Goal: Check status: Check status

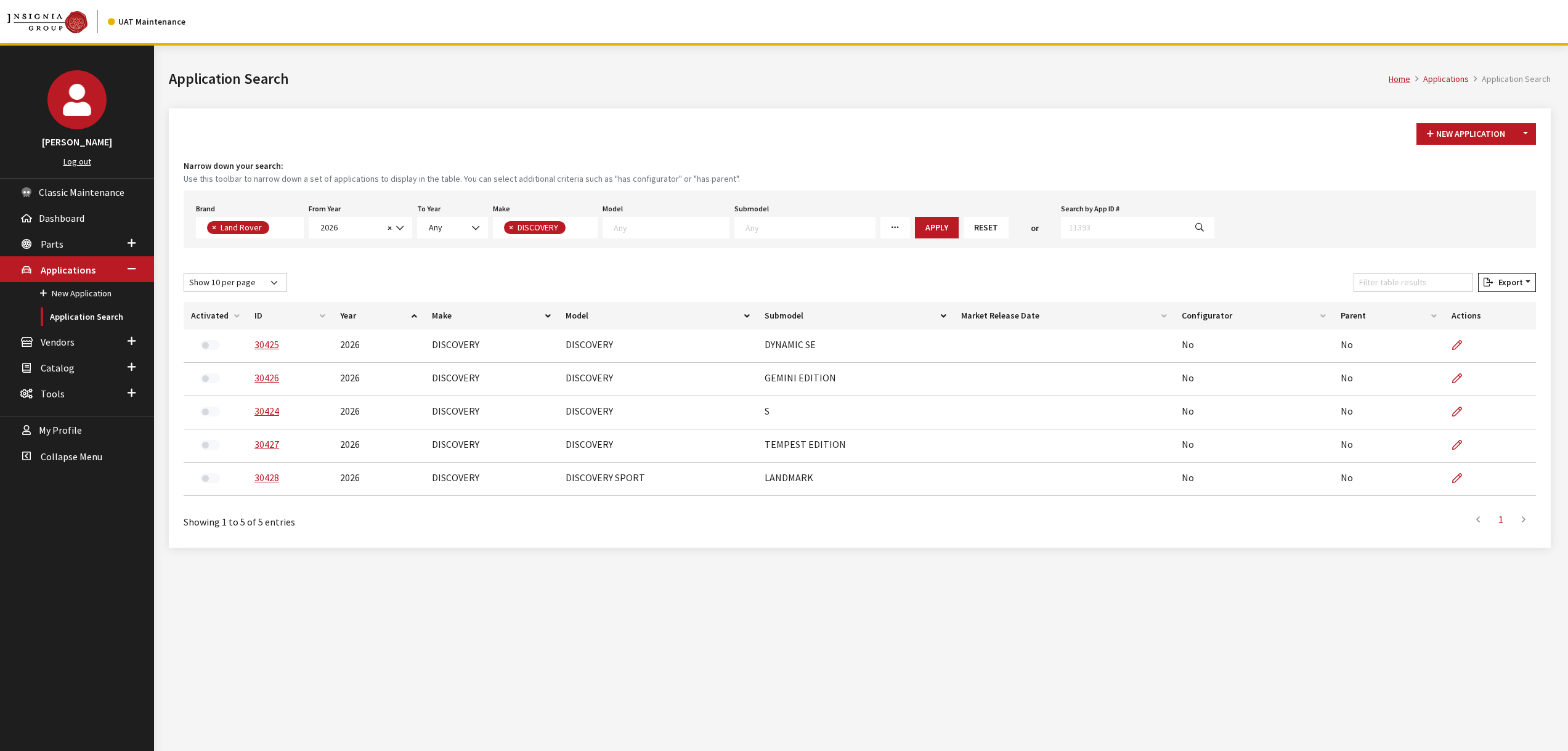
select select "550"
select select "2026"
select select "65"
click at [621, 227] on textarea "Search" at bounding box center [671, 227] width 115 height 11
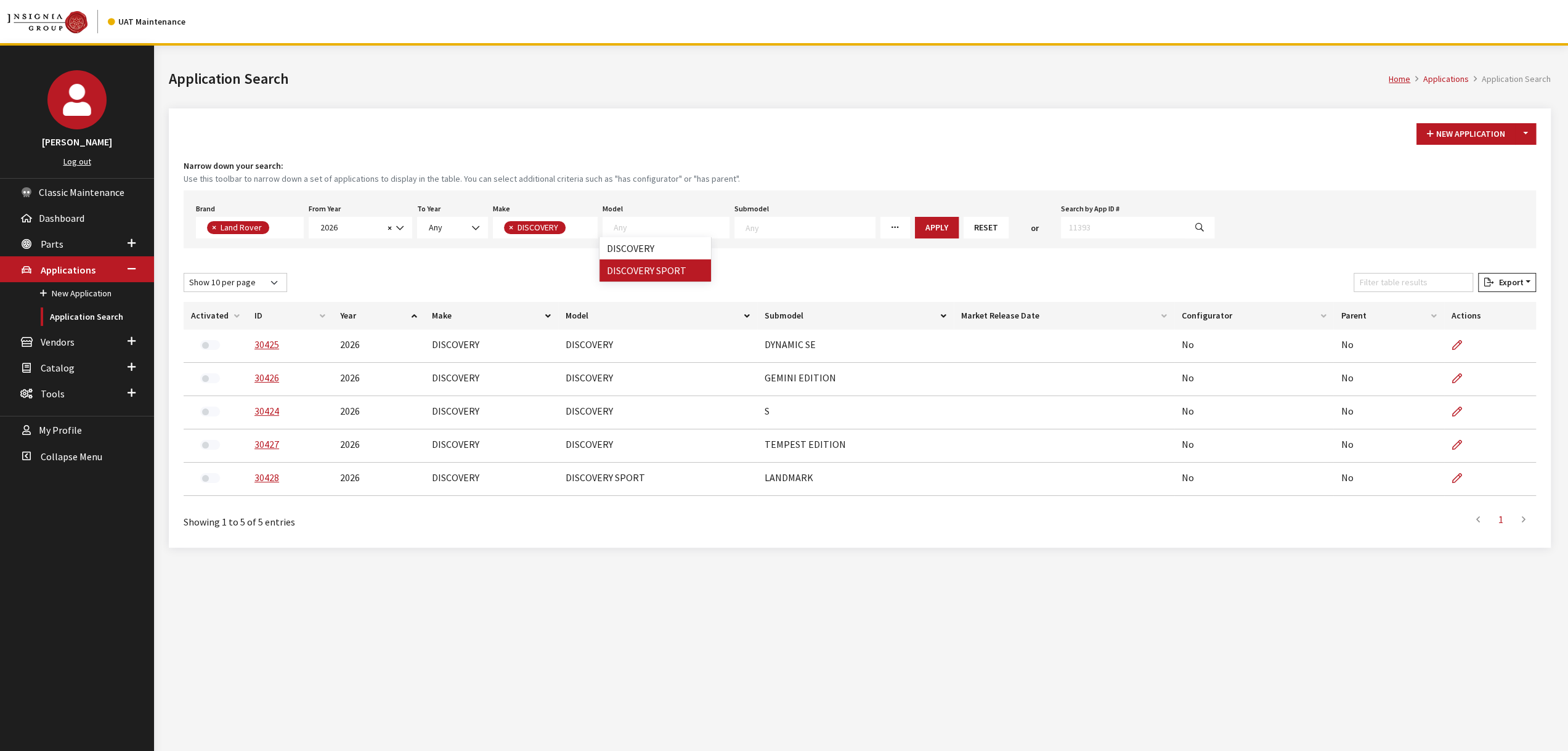
select select "1347"
select select
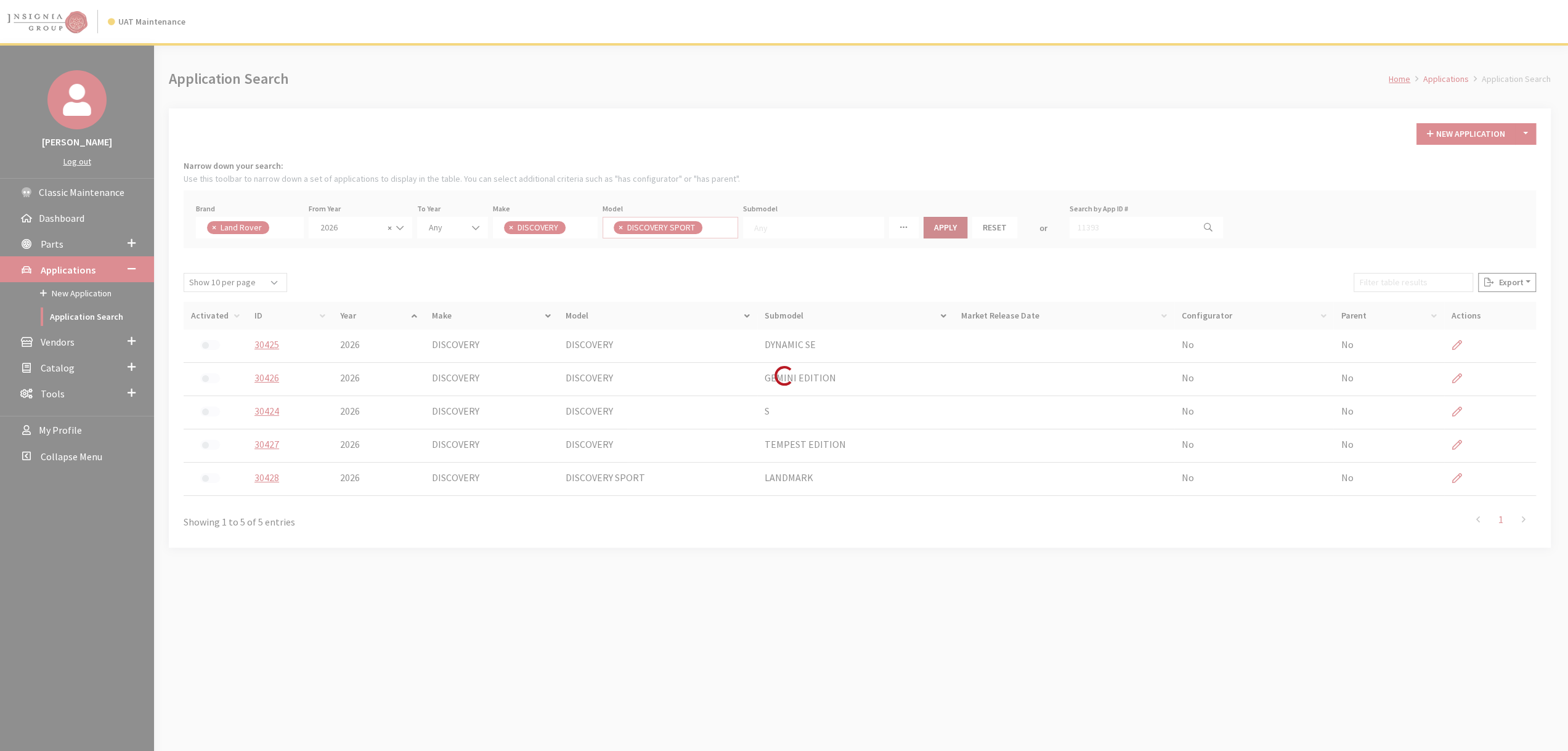
scroll to position [0, 0]
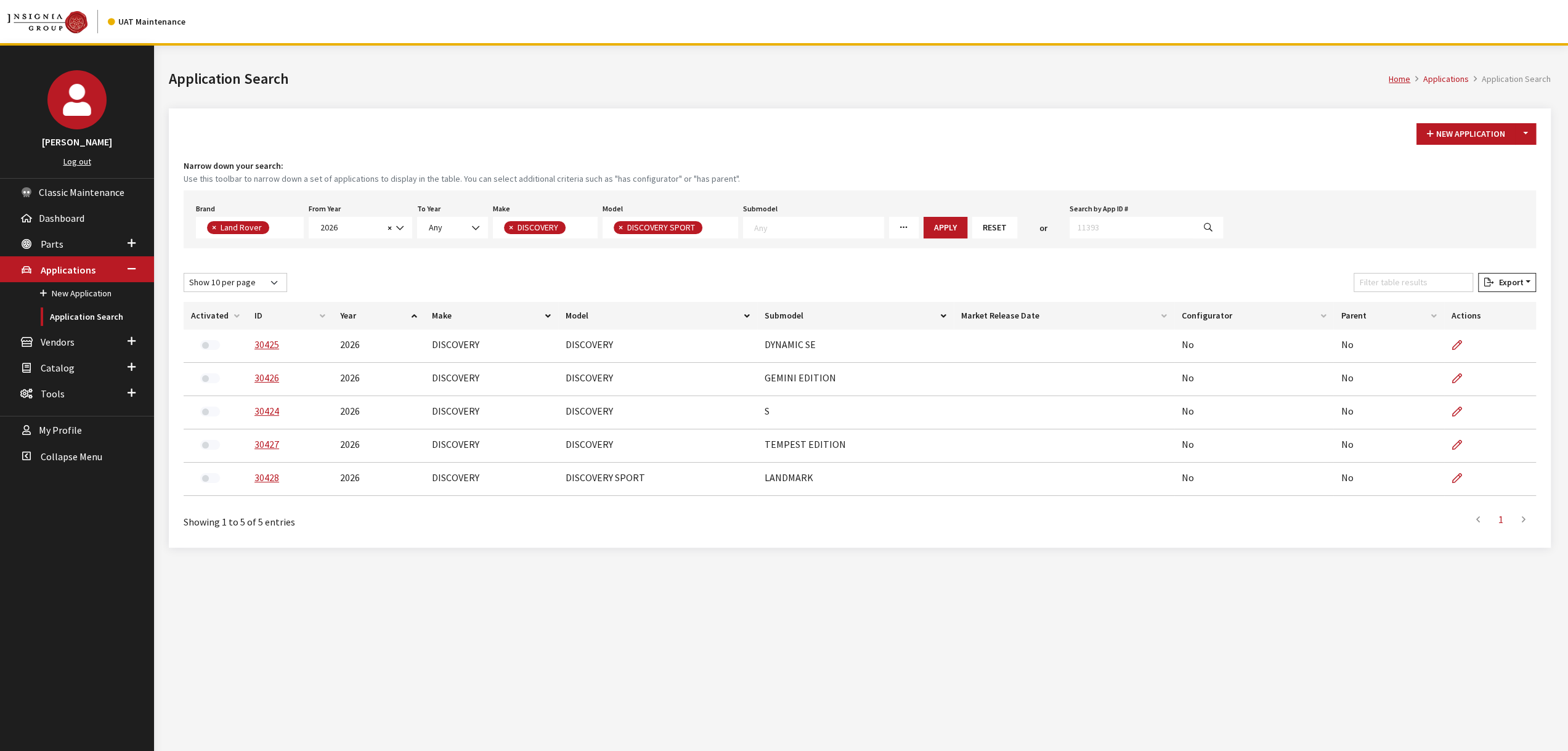
click at [925, 221] on button "Apply" at bounding box center [945, 227] width 43 height 22
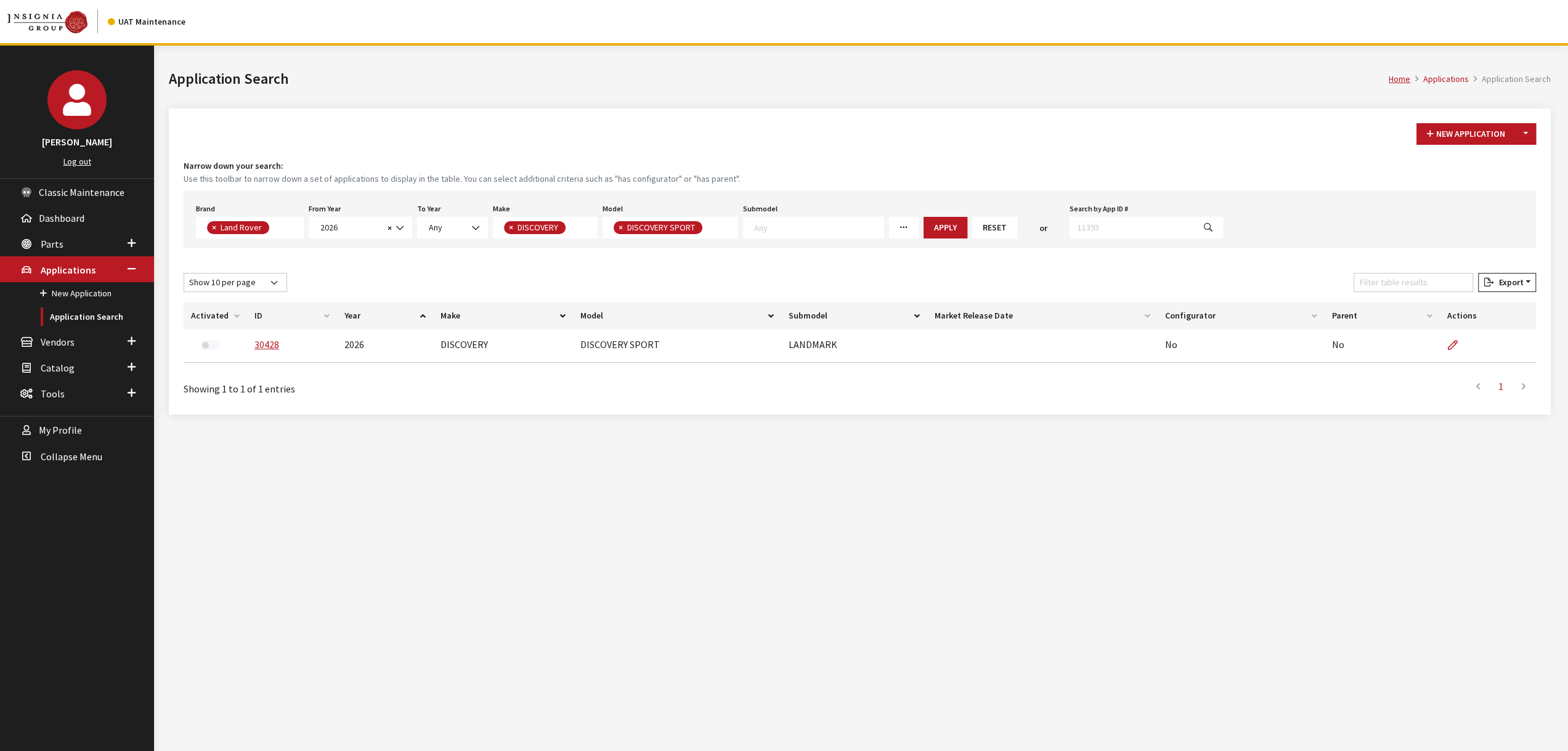
click at [619, 224] on span "×" at bounding box center [621, 227] width 4 height 11
select select
click at [628, 221] on textarea "Search" at bounding box center [671, 227] width 115 height 11
select select "1346"
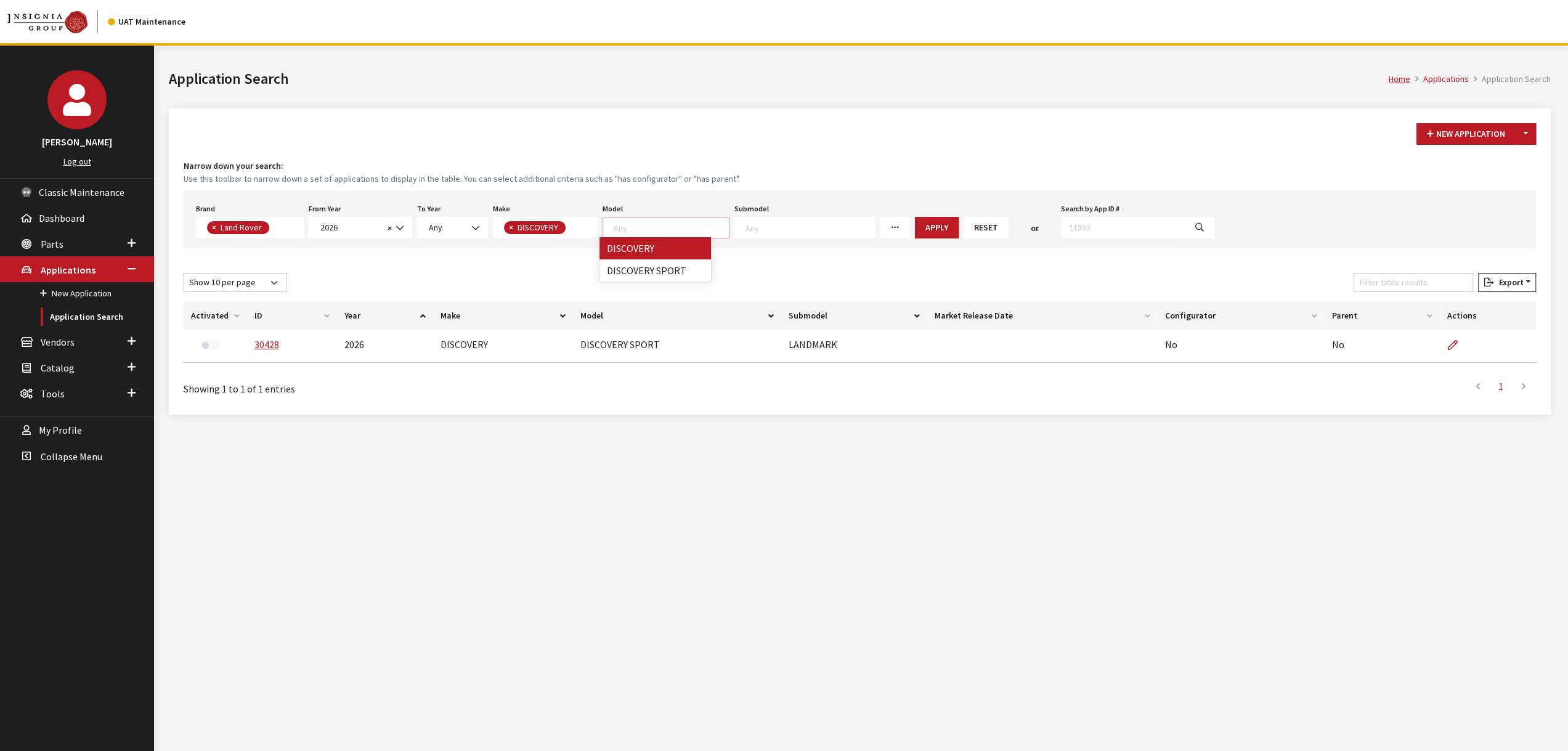
select select
click at [896, 225] on button "Apply" at bounding box center [918, 227] width 43 height 22
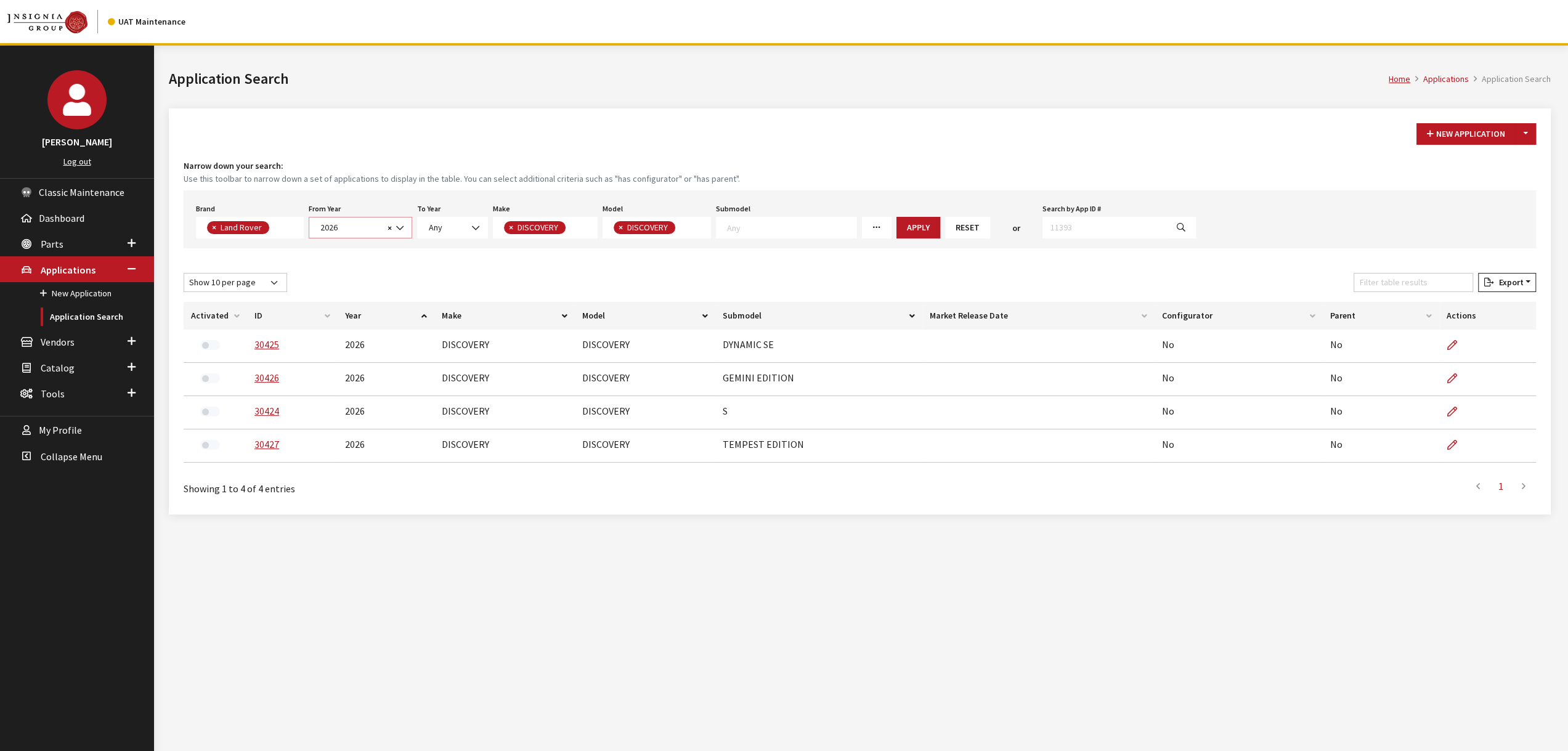
click at [364, 228] on span "2026" at bounding box center [350, 227] width 67 height 13
select select "2025"
select select
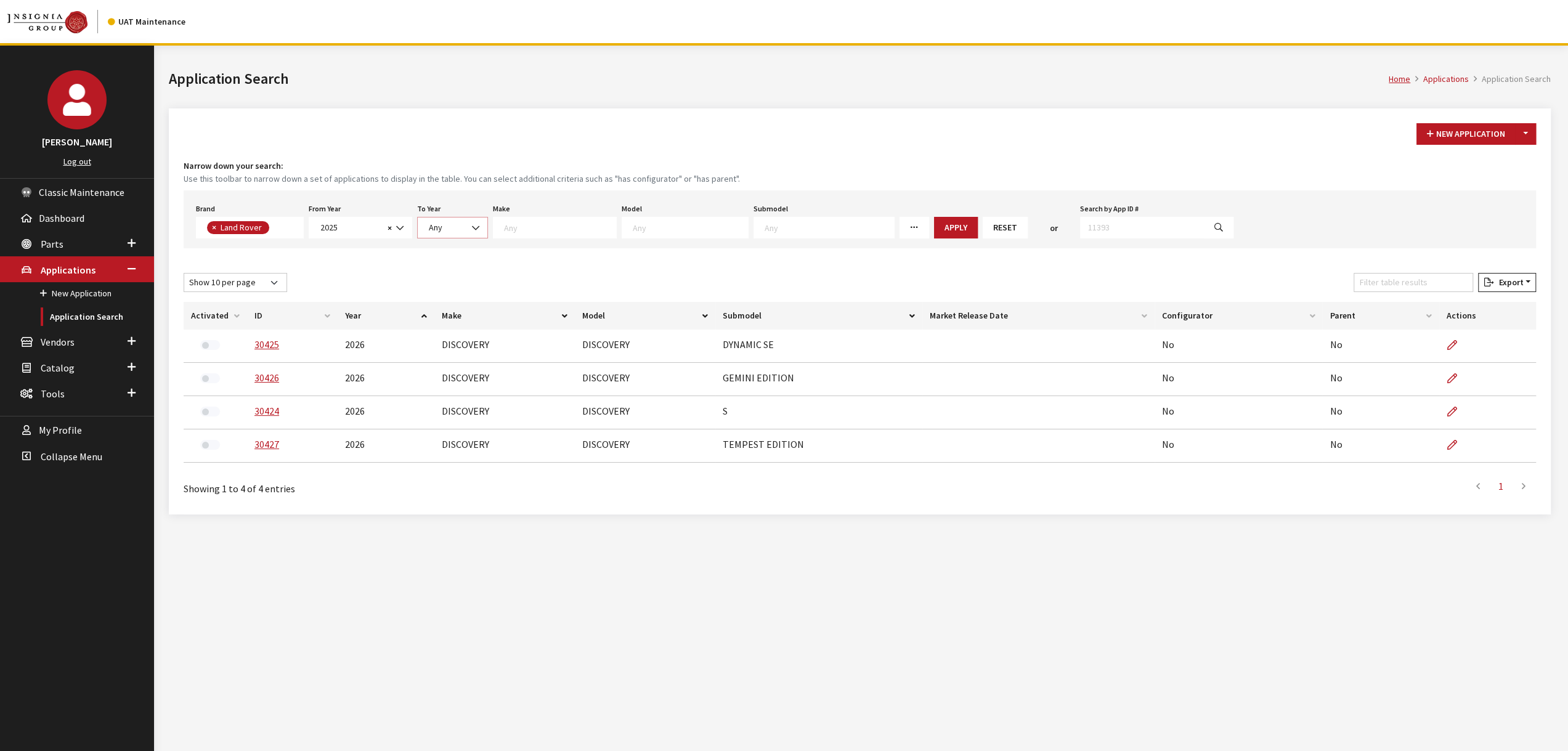
click at [472, 221] on b at bounding box center [472, 221] width 0 height 0
select select "2026"
select select
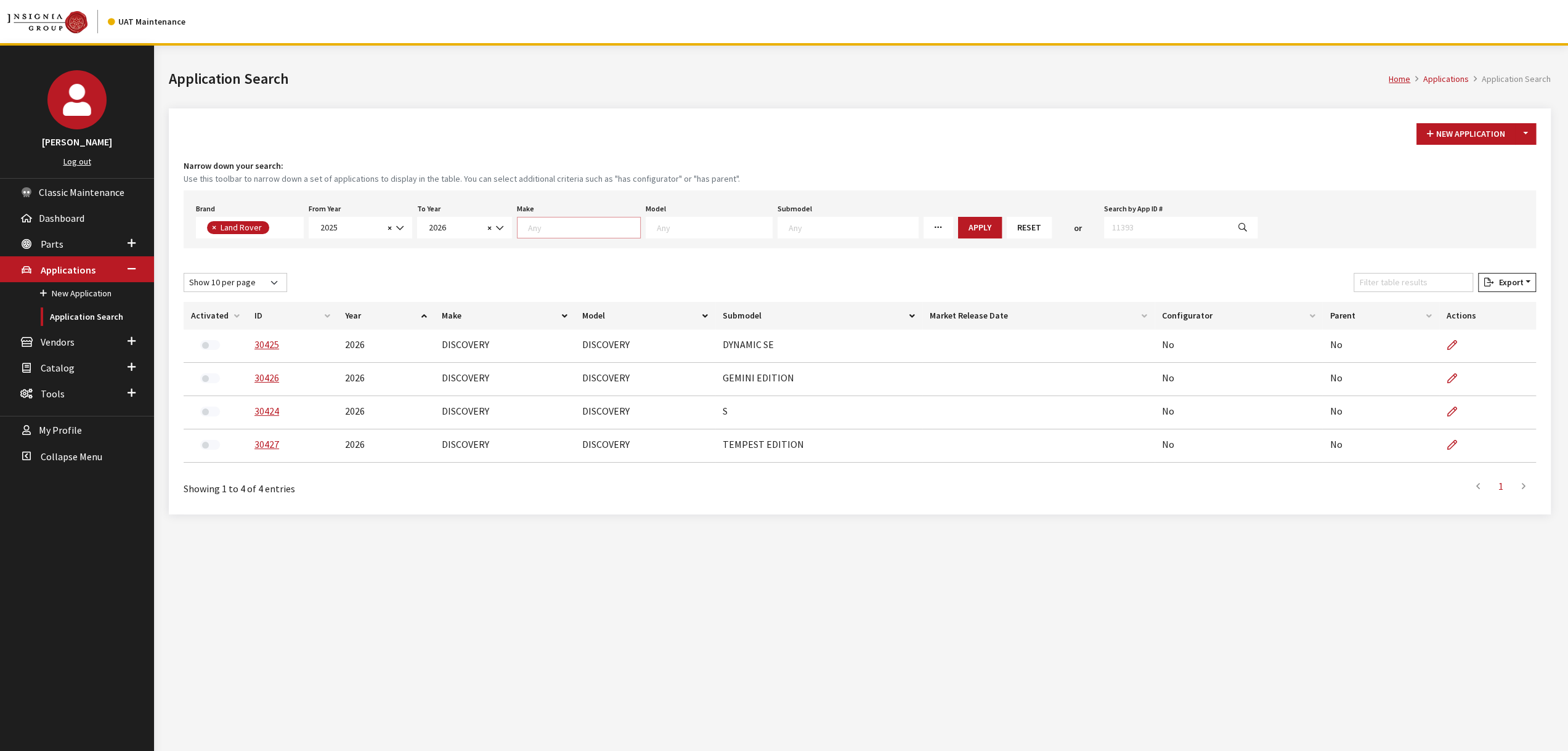
click at [562, 225] on textarea "Search" at bounding box center [584, 227] width 112 height 11
drag, startPoint x: 583, startPoint y: 272, endPoint x: 636, endPoint y: 254, distance: 56.0
select select "65"
select select
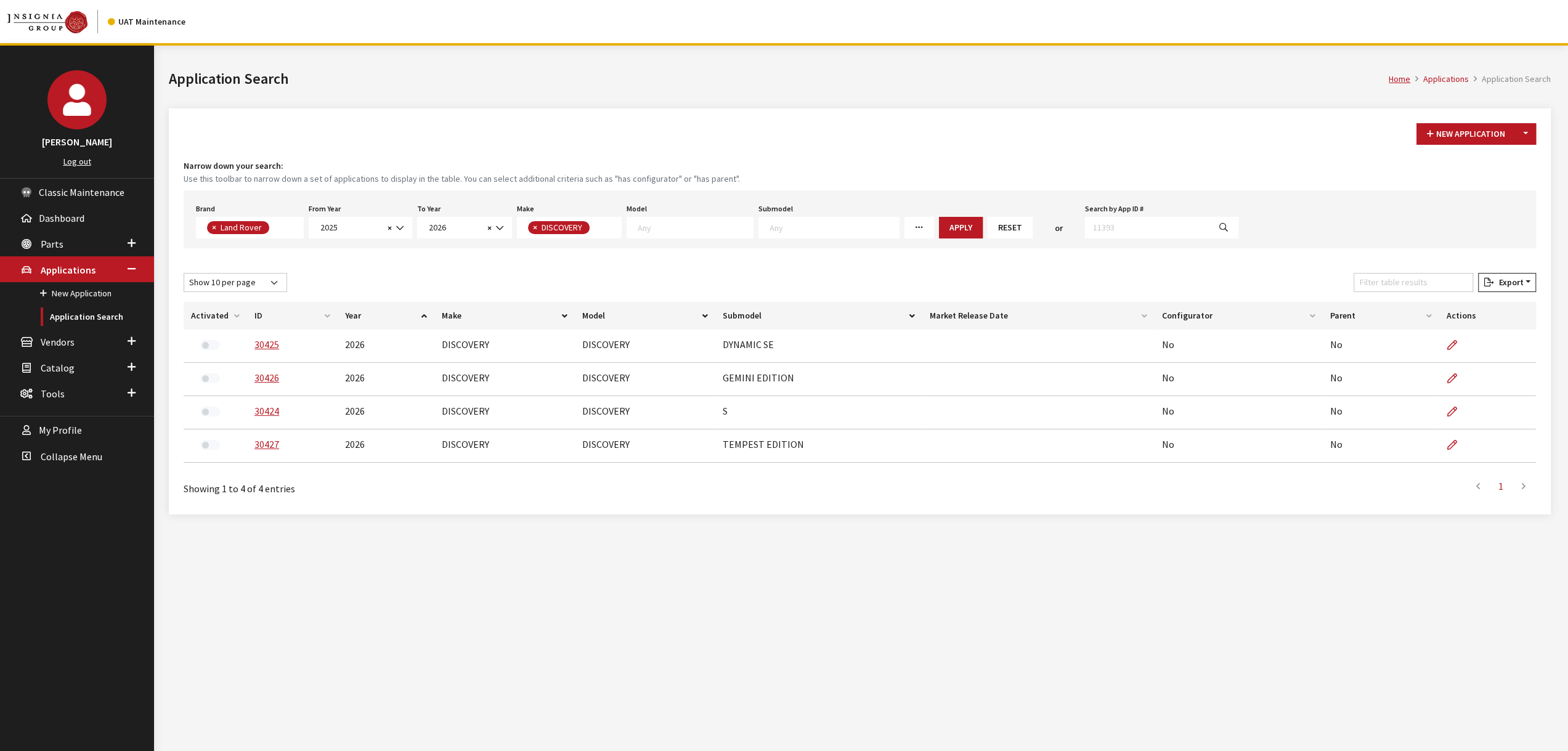
drag, startPoint x: 722, startPoint y: 229, endPoint x: 774, endPoint y: 216, distance: 53.6
click at [722, 228] on textarea "Search" at bounding box center [695, 227] width 115 height 11
click at [939, 224] on button "Apply" at bounding box center [961, 227] width 43 height 22
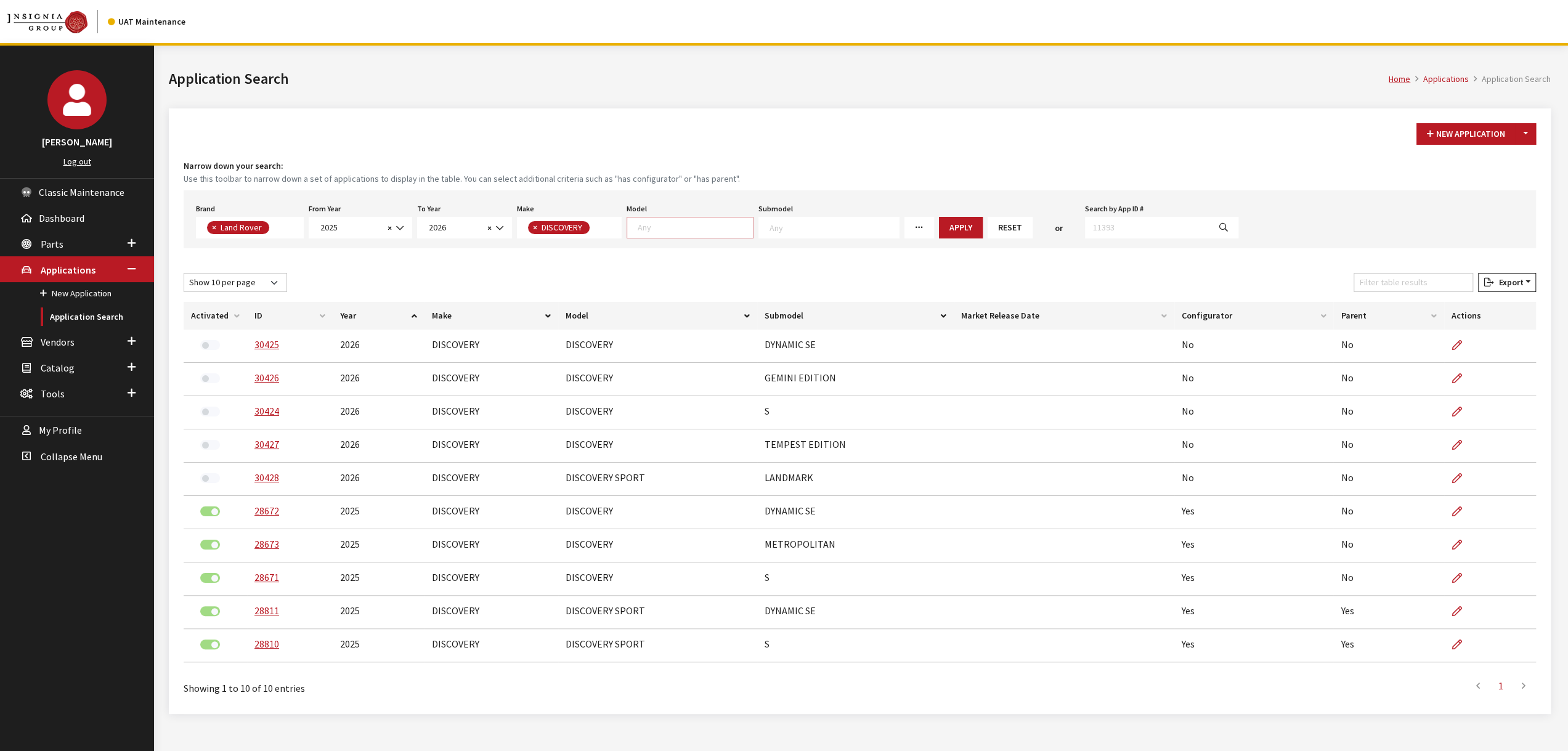
click at [672, 227] on textarea "Search" at bounding box center [695, 227] width 115 height 11
select select "1346"
select select
click at [920, 218] on button "Apply" at bounding box center [942, 227] width 43 height 22
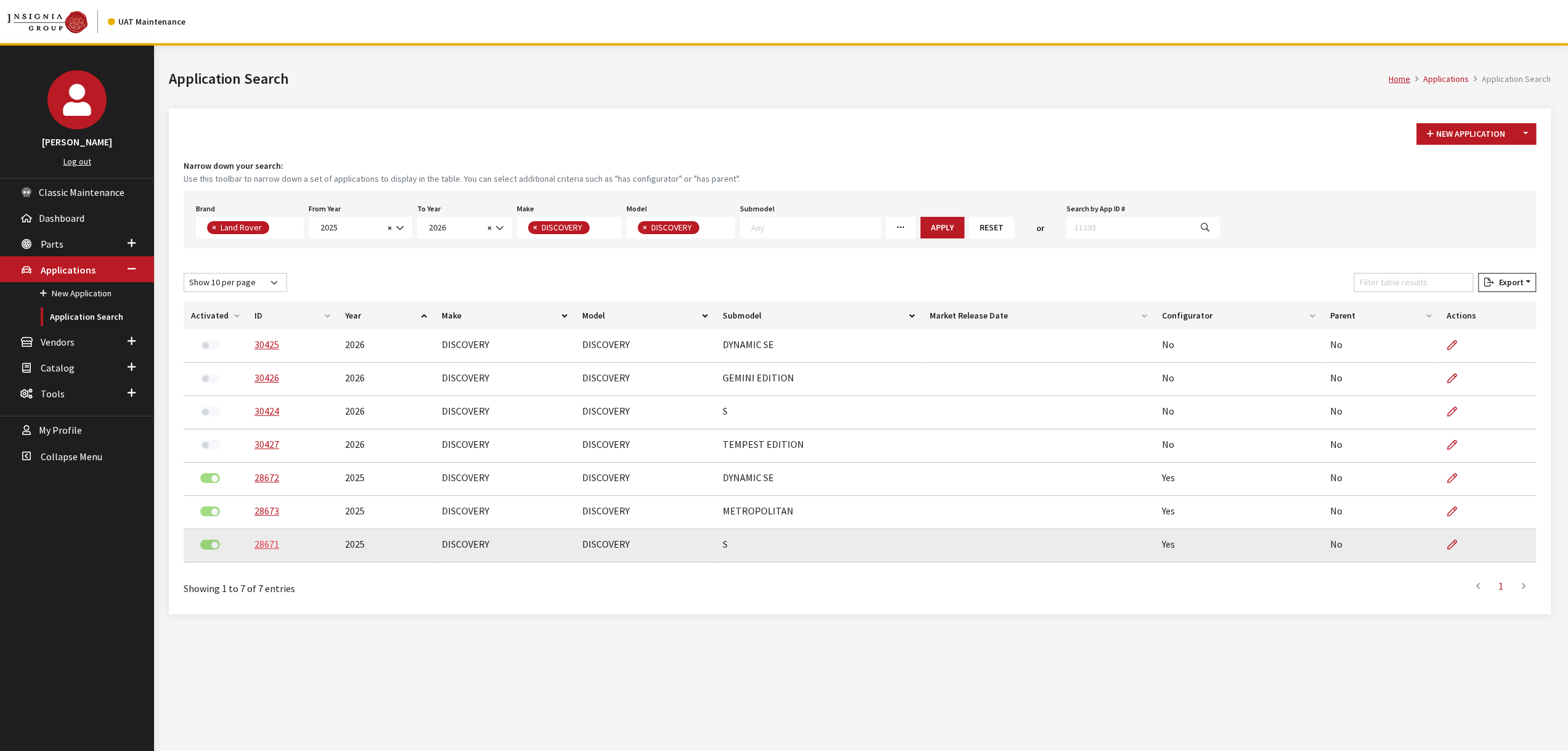
click at [260, 542] on link "28671" at bounding box center [266, 544] width 25 height 12
click at [270, 544] on link "28671" at bounding box center [266, 544] width 25 height 12
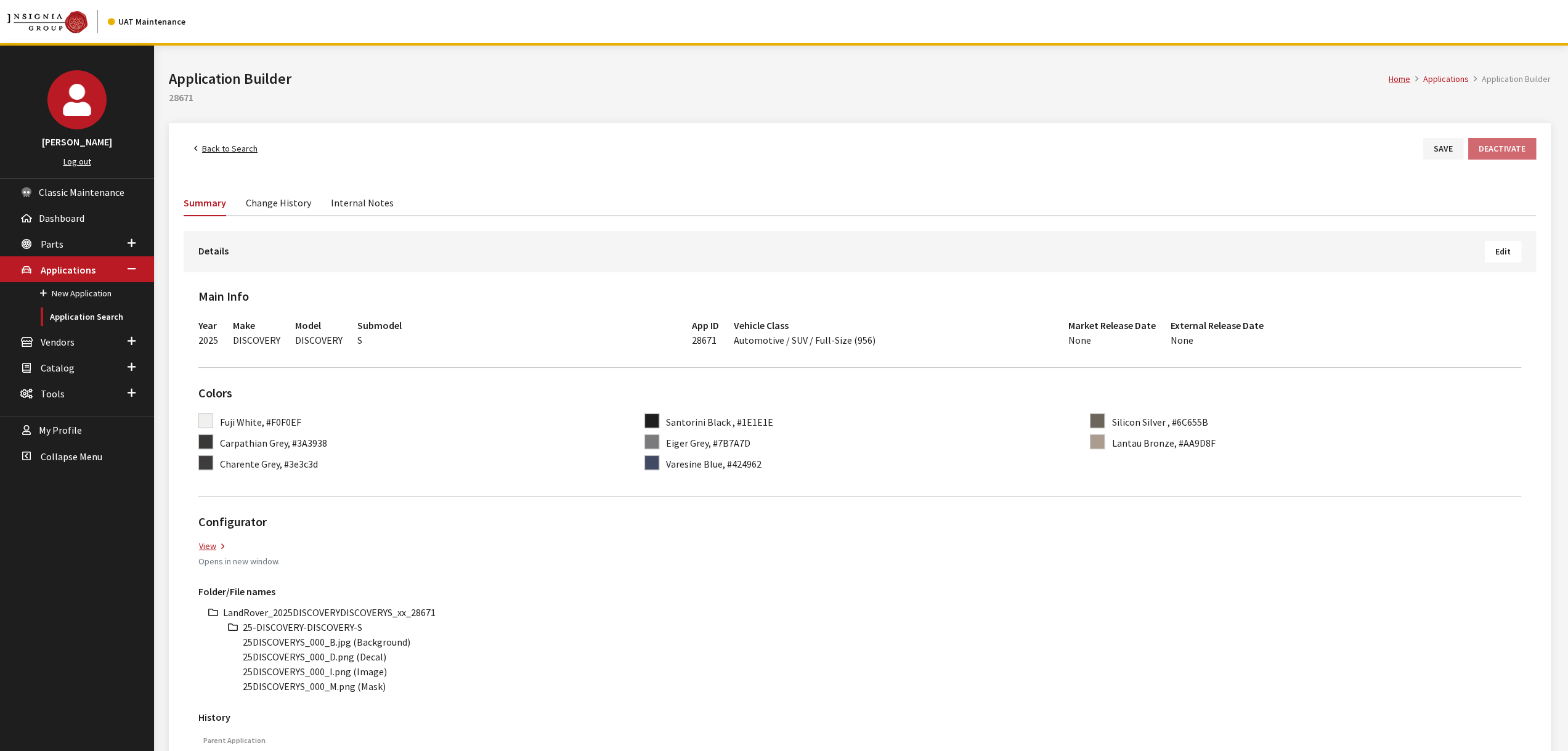
click at [226, 152] on link "Back to Search" at bounding box center [225, 148] width 85 height 22
